Goal: Communication & Community: Answer question/provide support

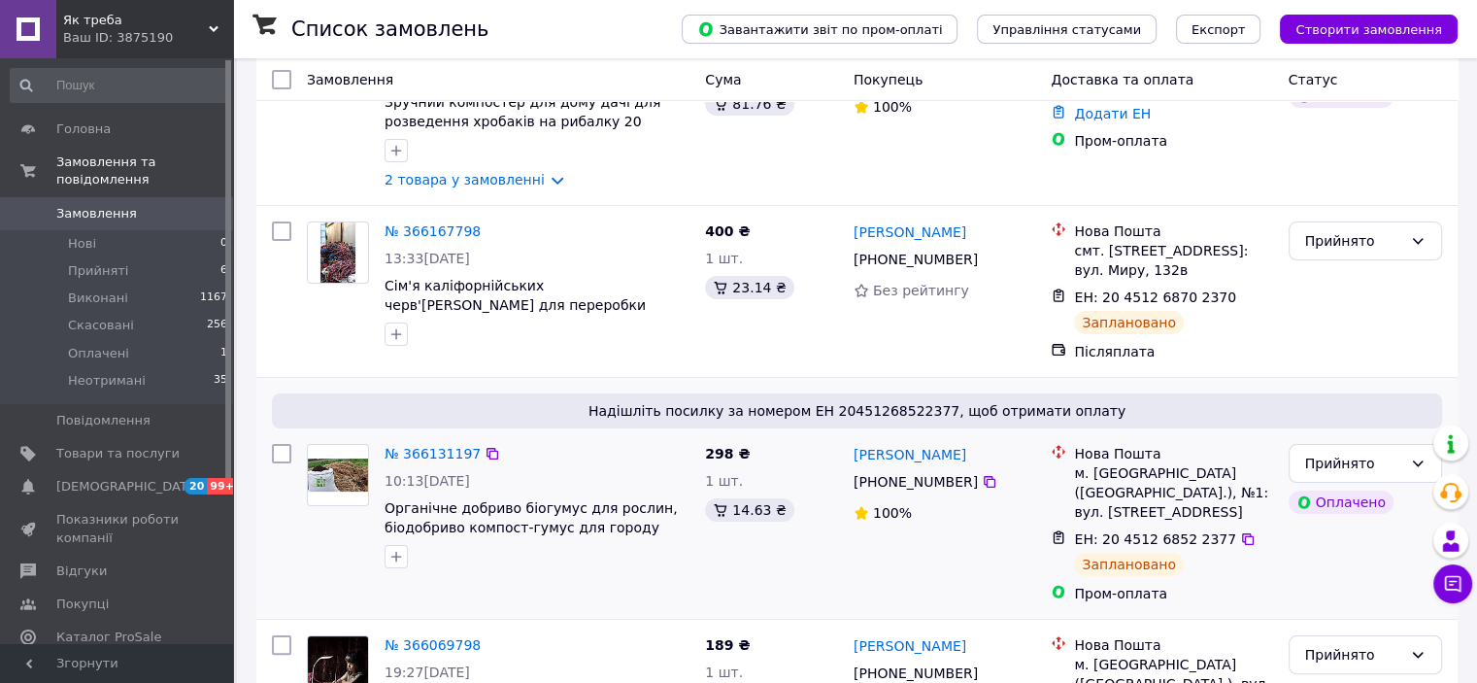
scroll to position [291, 0]
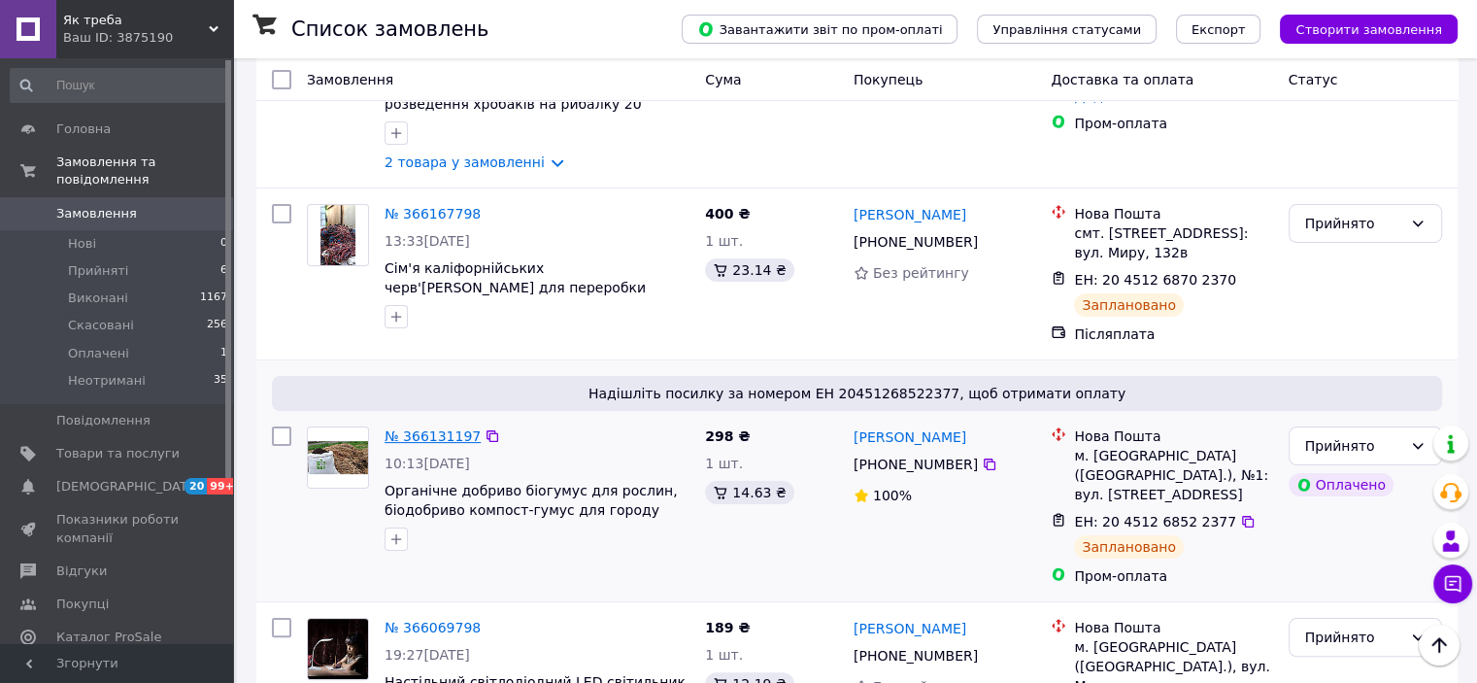
click at [427, 429] on link "№ 366131197" at bounding box center [433, 436] width 96 height 16
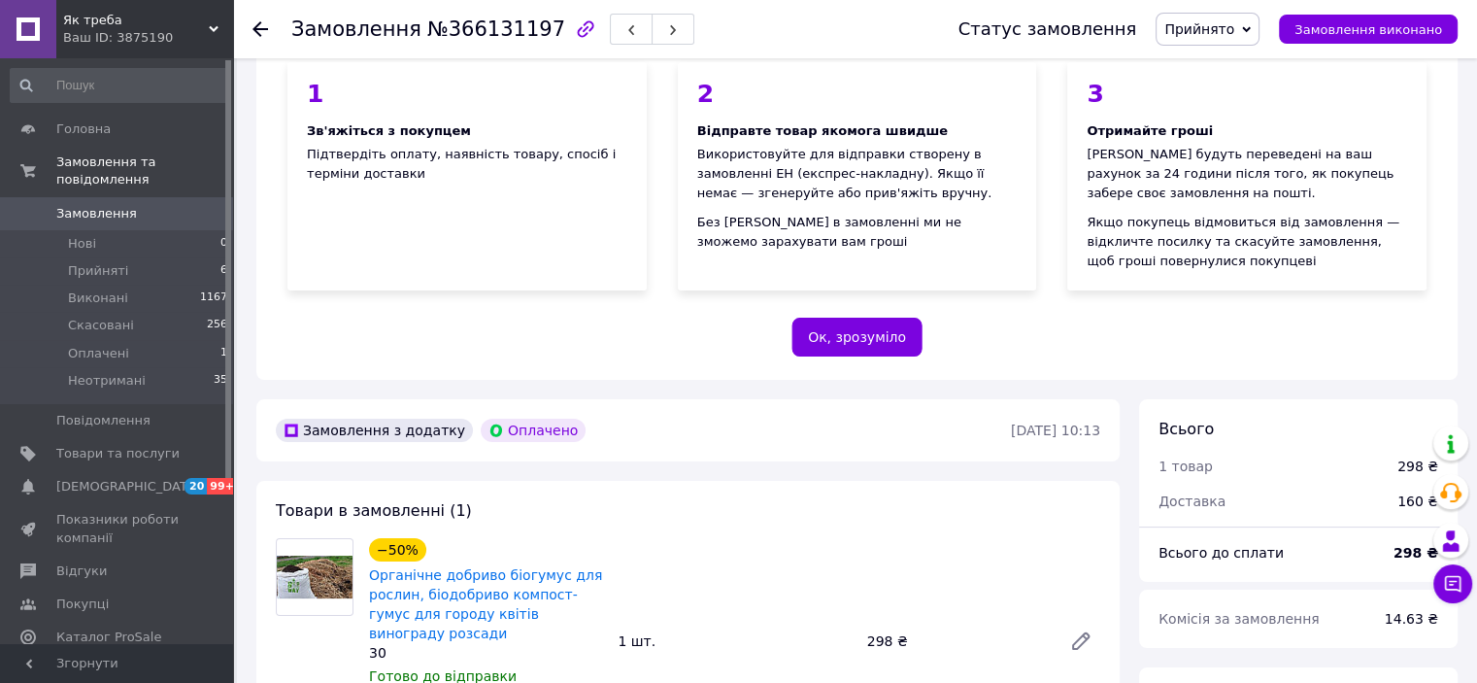
scroll to position [486, 0]
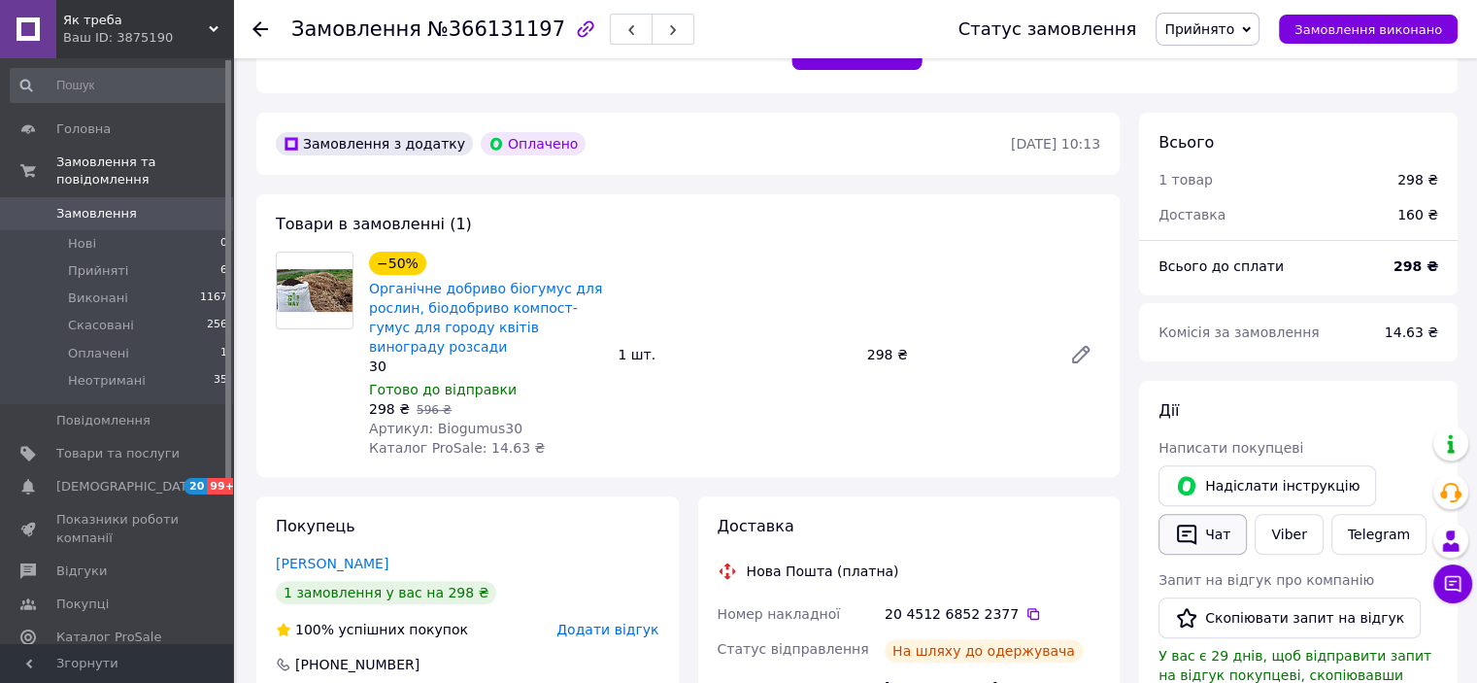
click at [1198, 546] on button "Чат" at bounding box center [1203, 534] width 88 height 41
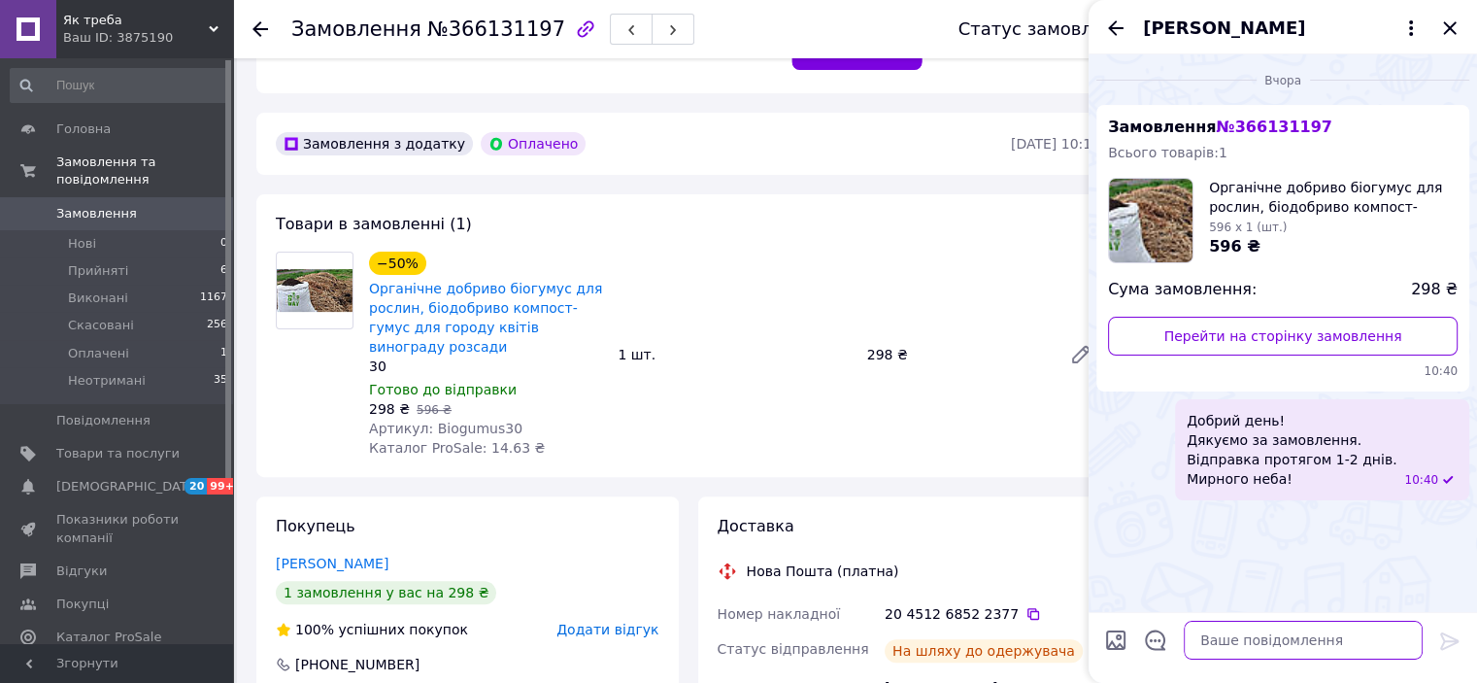
click at [1244, 632] on textarea at bounding box center [1303, 640] width 239 height 39
paste textarea "[URL][DOMAIN_NAME]"
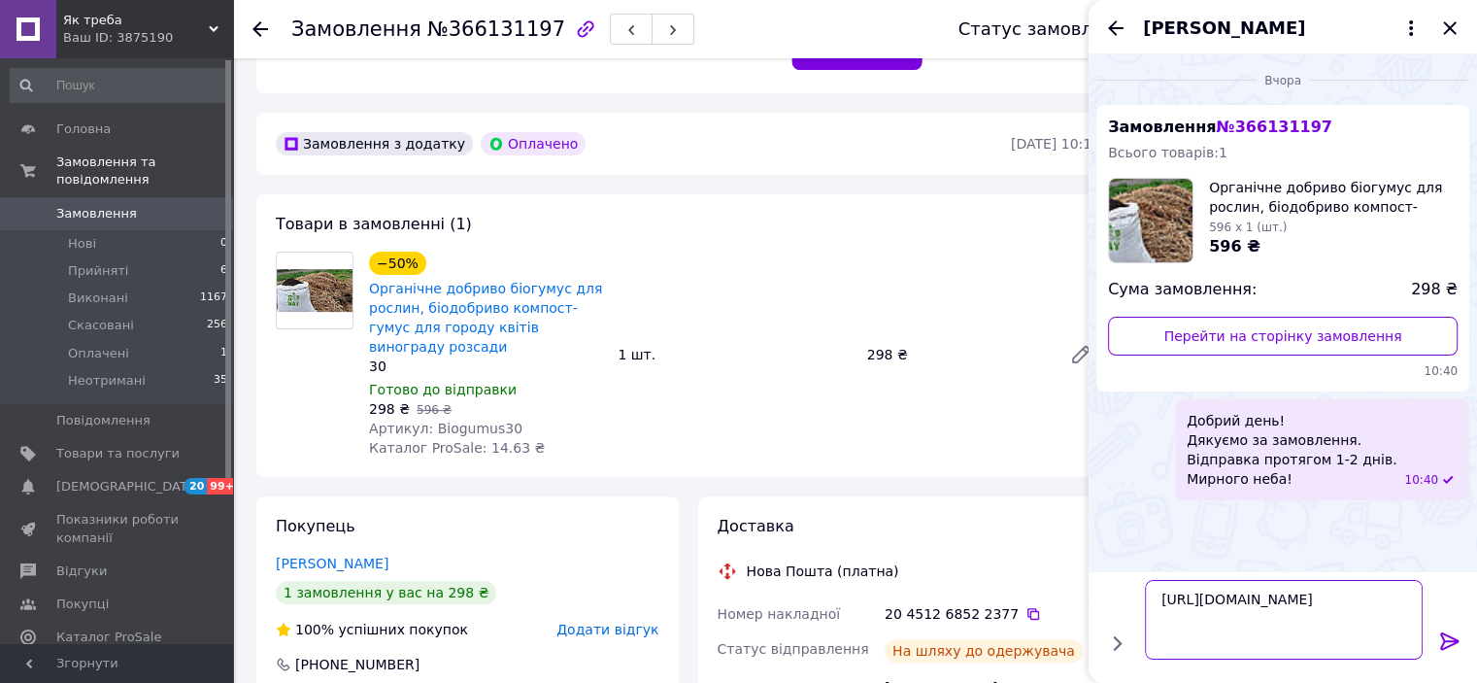
type textarea "[URL][DOMAIN_NAME]"
click at [1449, 645] on icon at bounding box center [1449, 640] width 18 height 17
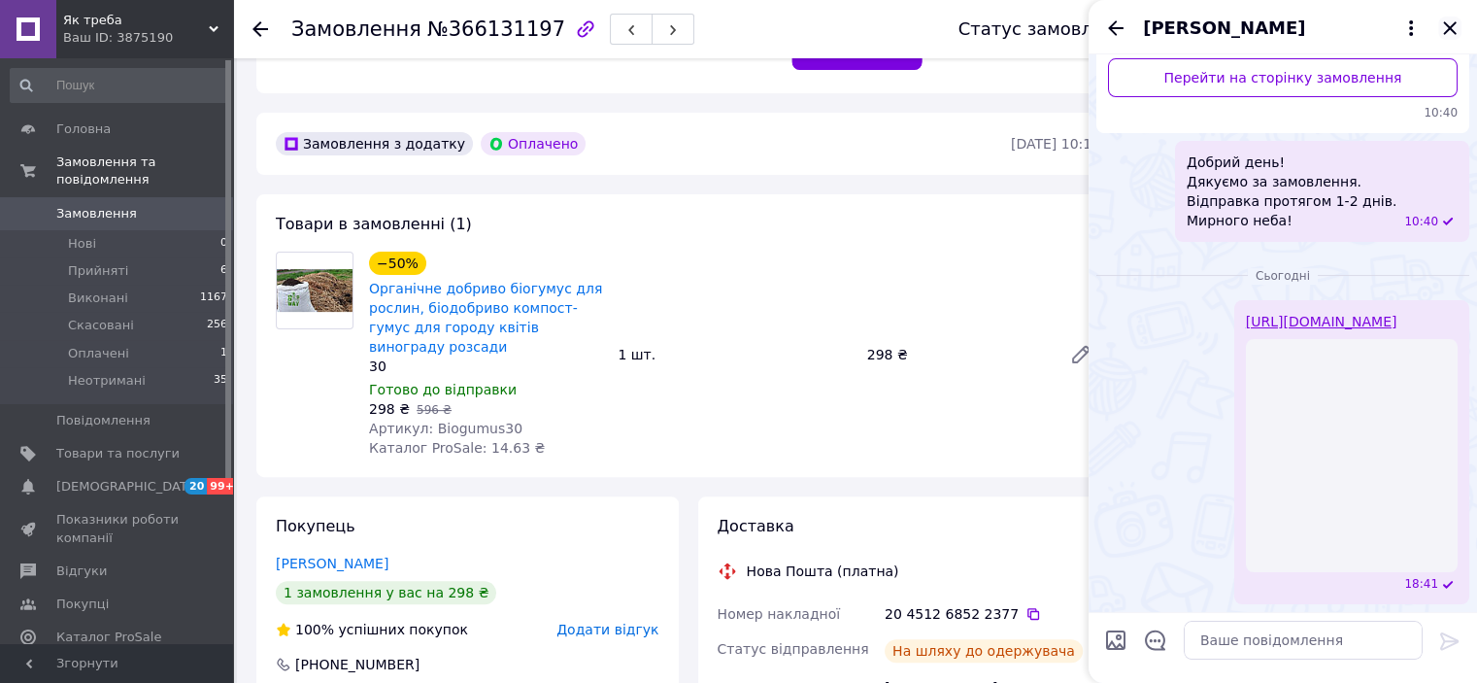
scroll to position [63, 0]
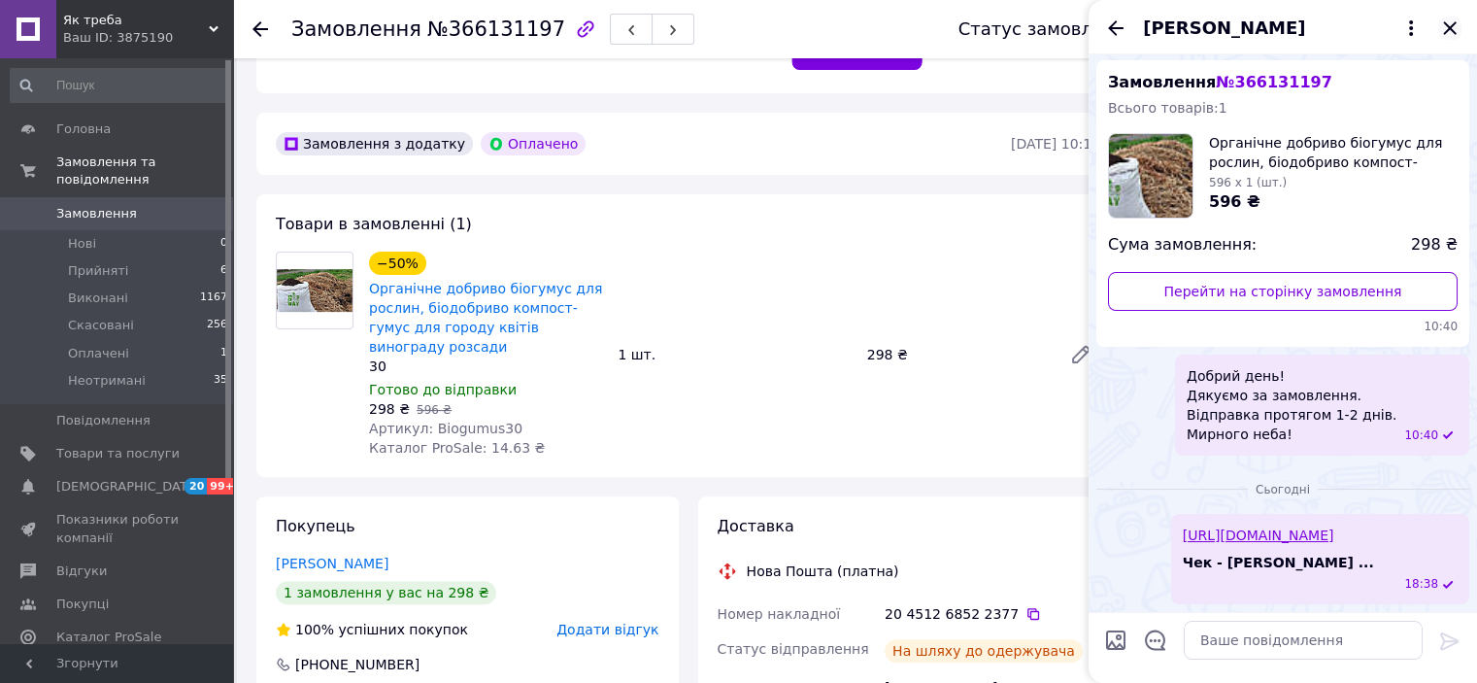
click at [1449, 29] on icon "Закрити" at bounding box center [1449, 27] width 13 height 13
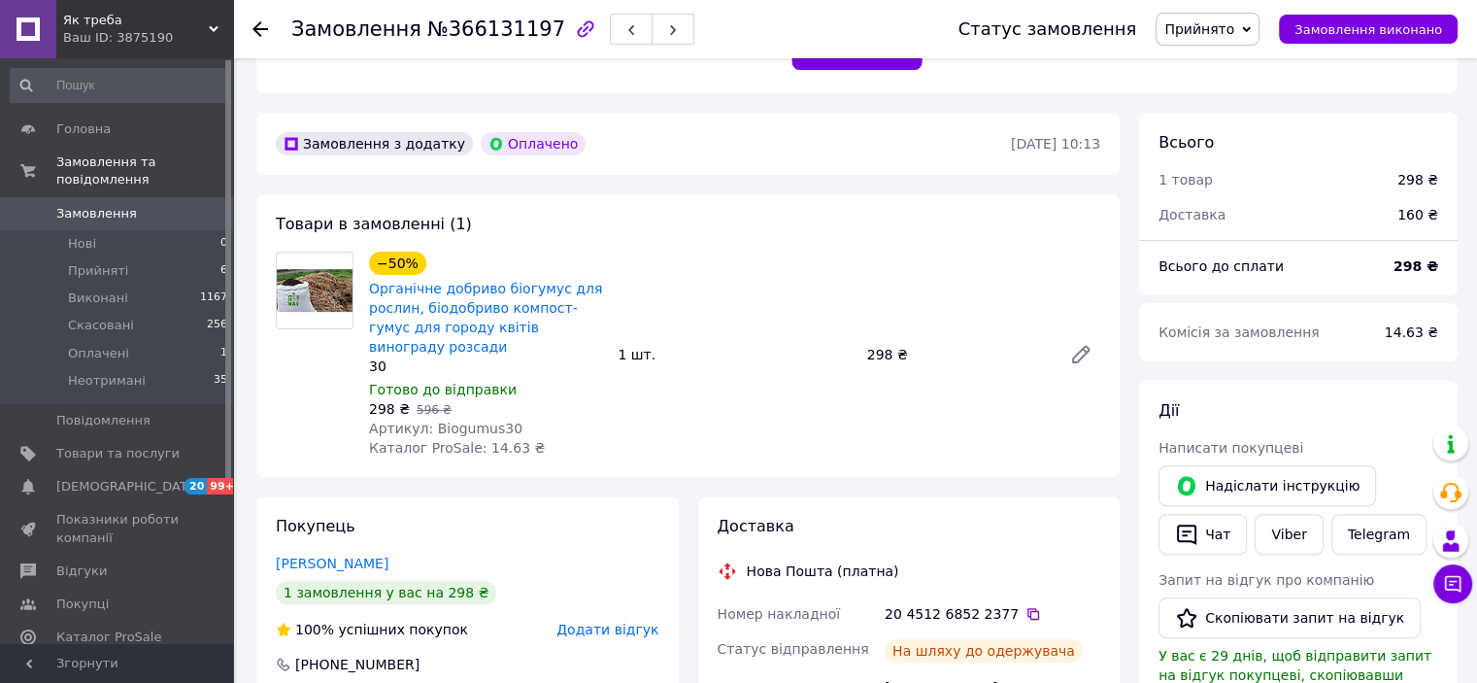
click at [95, 205] on span "Замовлення" at bounding box center [96, 213] width 81 height 17
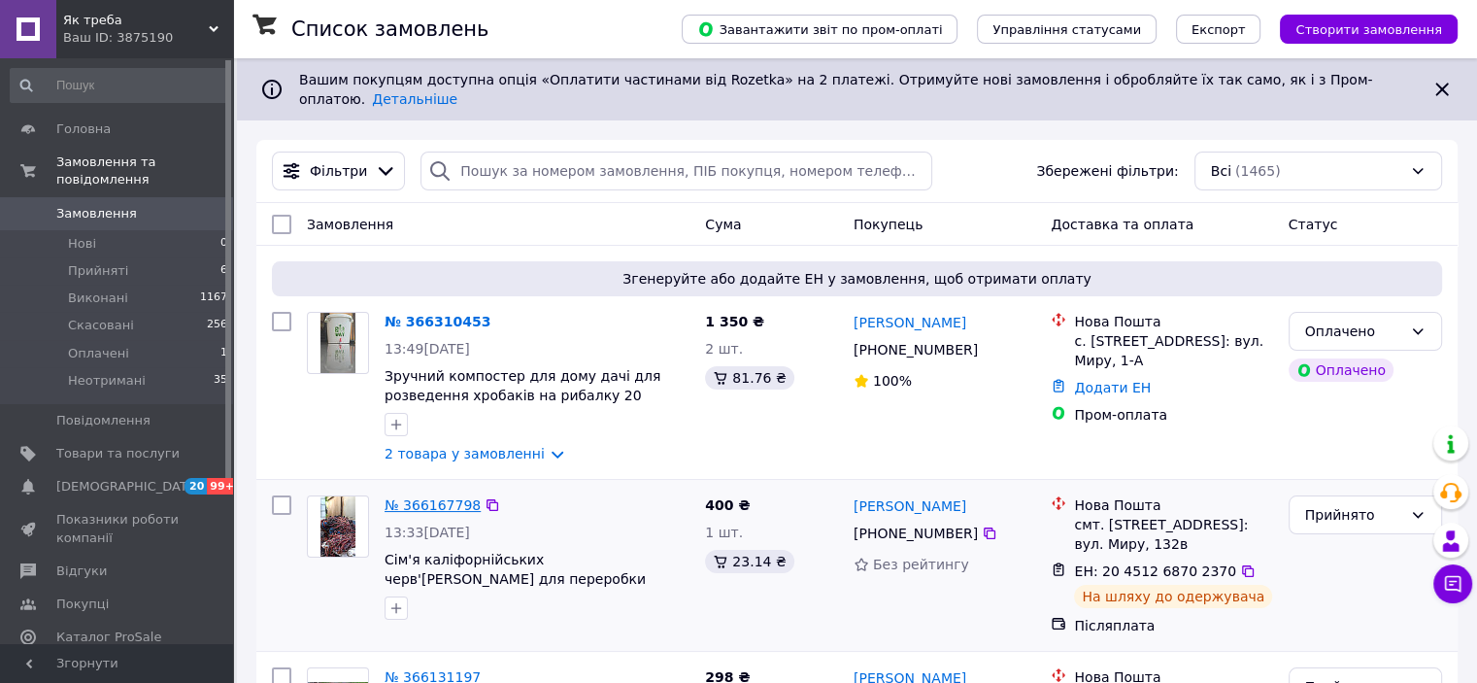
click at [433, 497] on link "№ 366167798" at bounding box center [433, 505] width 96 height 16
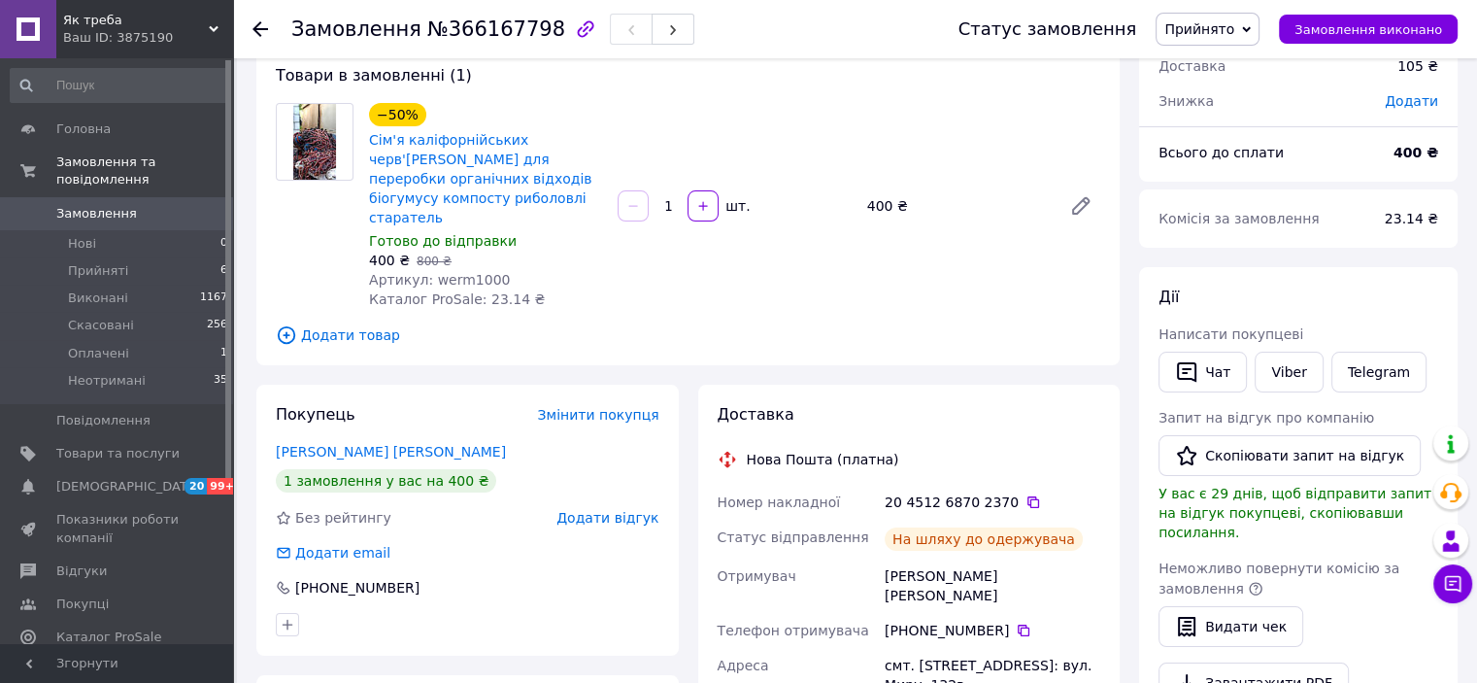
scroll to position [291, 0]
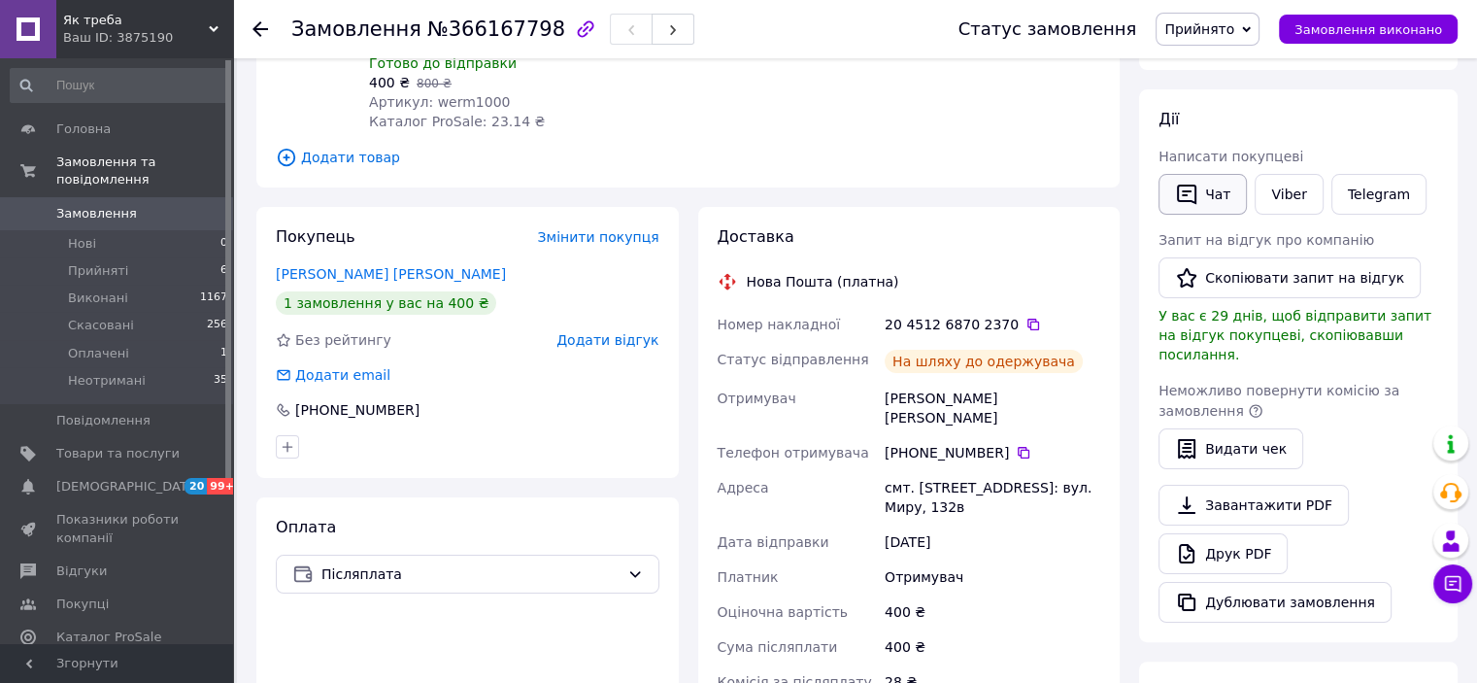
click at [1208, 202] on button "Чат" at bounding box center [1203, 194] width 88 height 41
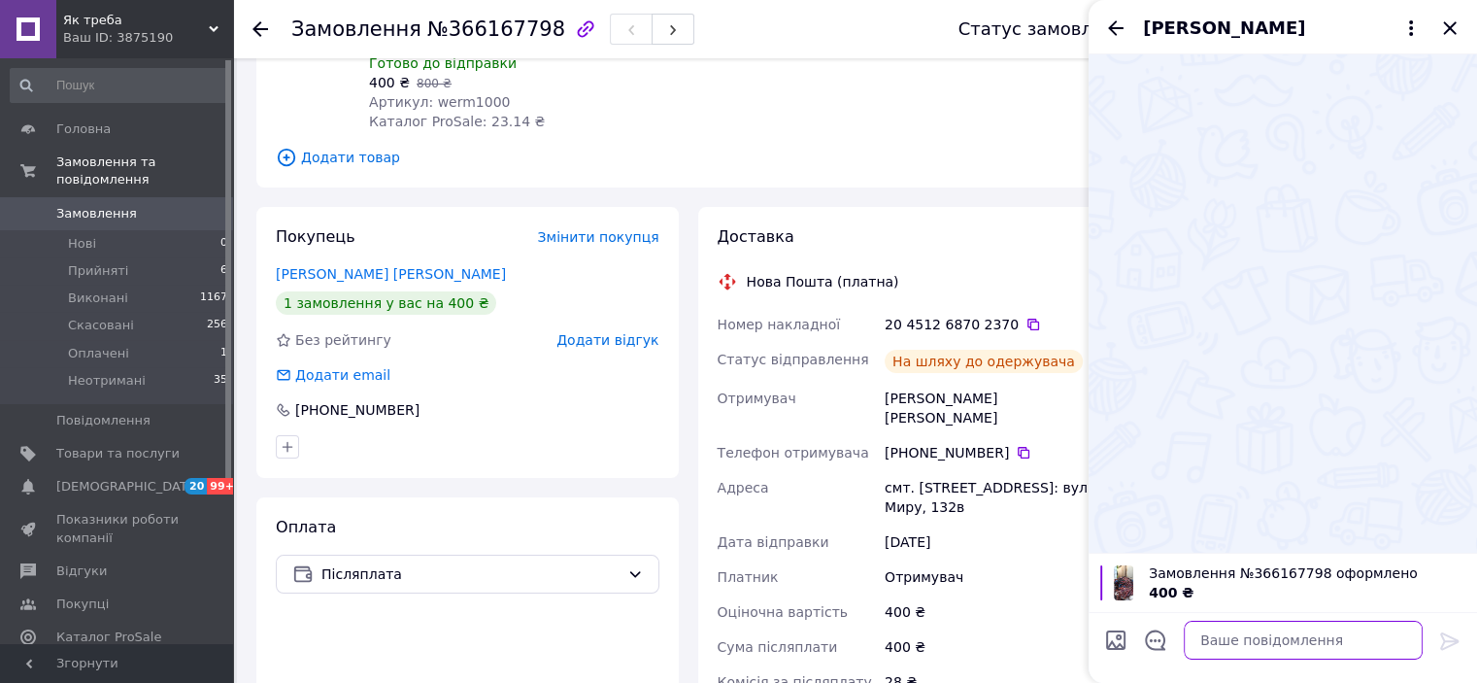
click at [1241, 644] on textarea at bounding box center [1303, 640] width 239 height 39
paste textarea "[URL][DOMAIN_NAME]"
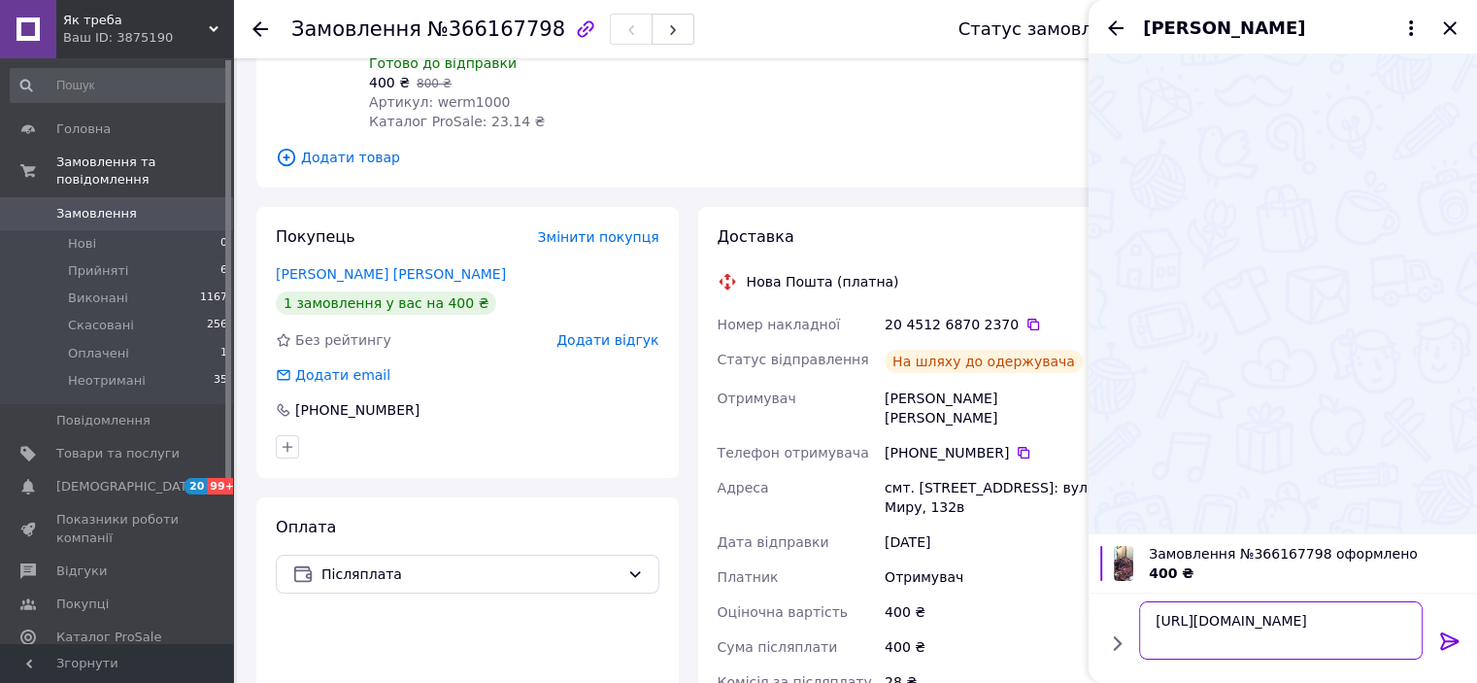
scroll to position [1, 0]
type textarea "[URL][DOMAIN_NAME]"
click at [1442, 640] on icon at bounding box center [1449, 640] width 23 height 23
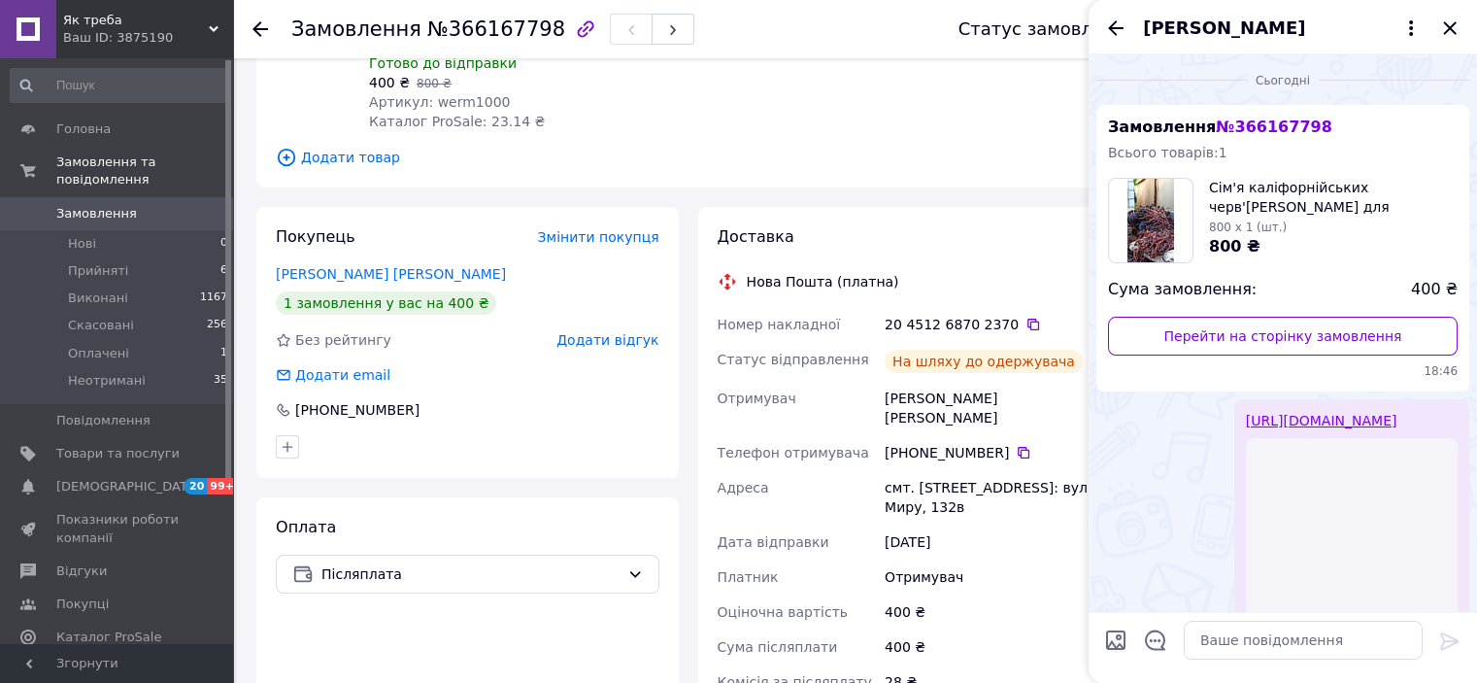
scroll to position [0, 0]
click at [1446, 29] on icon "Закрити" at bounding box center [1449, 28] width 23 height 23
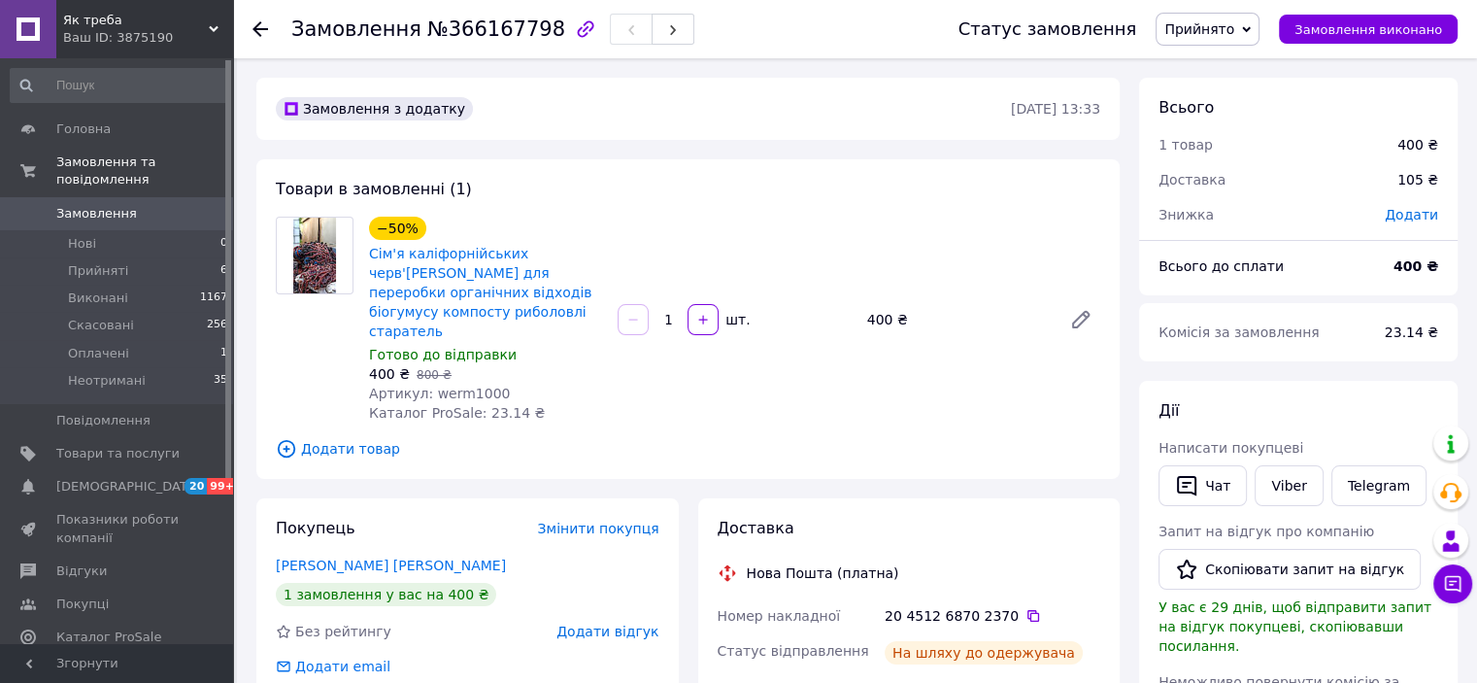
click at [75, 205] on span "Замовлення" at bounding box center [96, 213] width 81 height 17
